Goal: Task Accomplishment & Management: Manage account settings

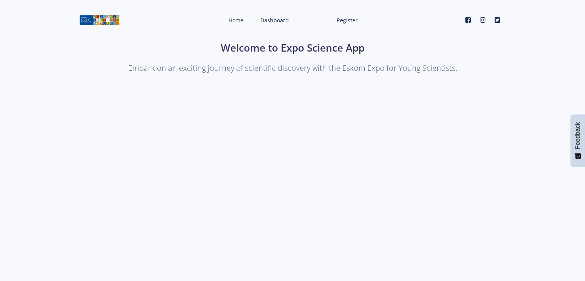
click at [321, 19] on link "Login" at bounding box center [312, 20] width 28 height 20
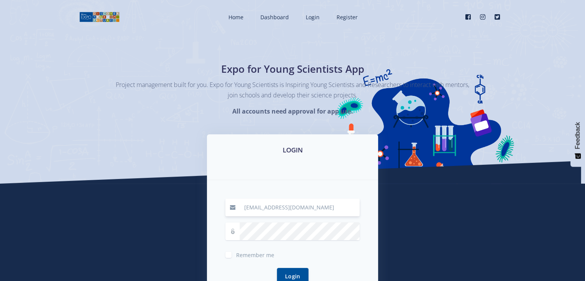
type input "mabailuvhani@gmail.com"
click at [299, 272] on button "Login" at bounding box center [293, 275] width 32 height 17
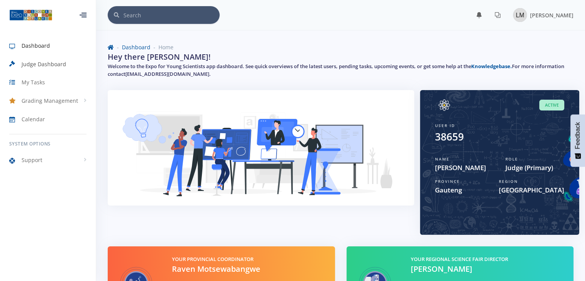
click at [47, 63] on span "Judge Dashboard" at bounding box center [44, 64] width 45 height 8
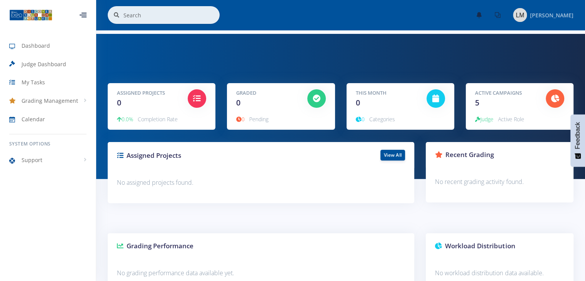
click at [553, 20] on div "[PERSON_NAME]" at bounding box center [543, 15] width 60 height 14
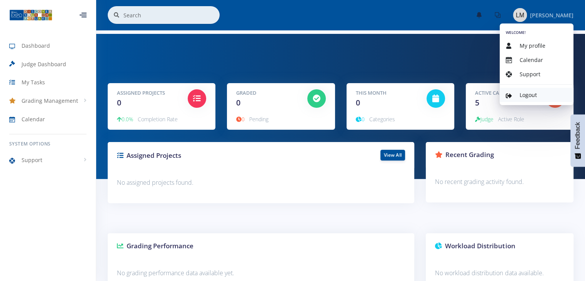
click at [531, 93] on span "Logout" at bounding box center [527, 94] width 17 height 7
